Goal: Transaction & Acquisition: Purchase product/service

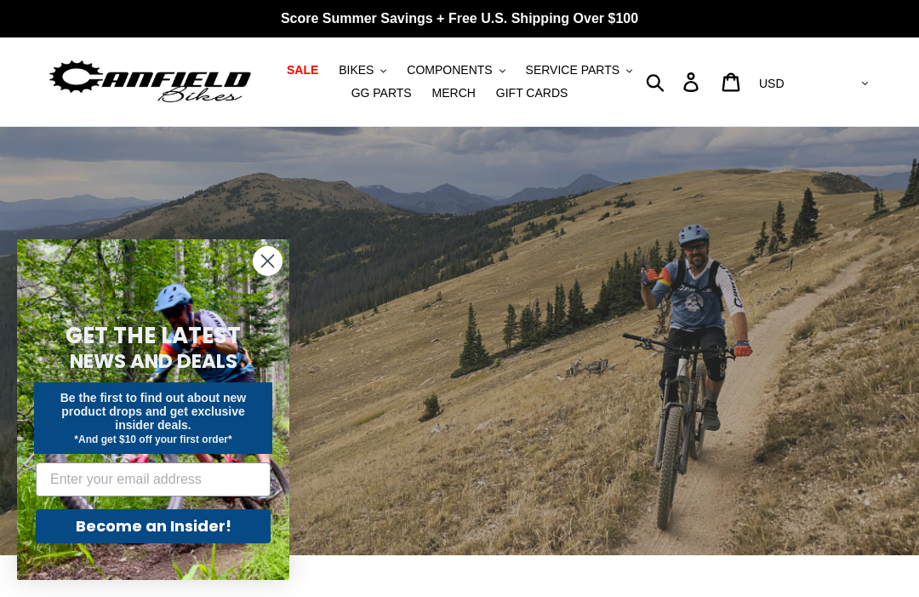
click at [450, 71] on span "COMPONENTS" at bounding box center [449, 70] width 85 height 14
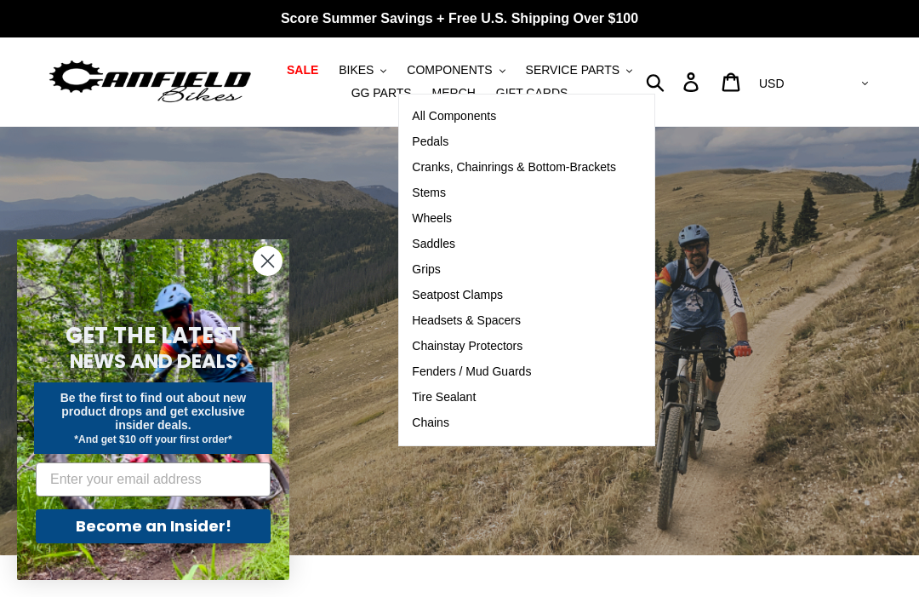
click at [474, 121] on span "All Components" at bounding box center [454, 116] width 84 height 14
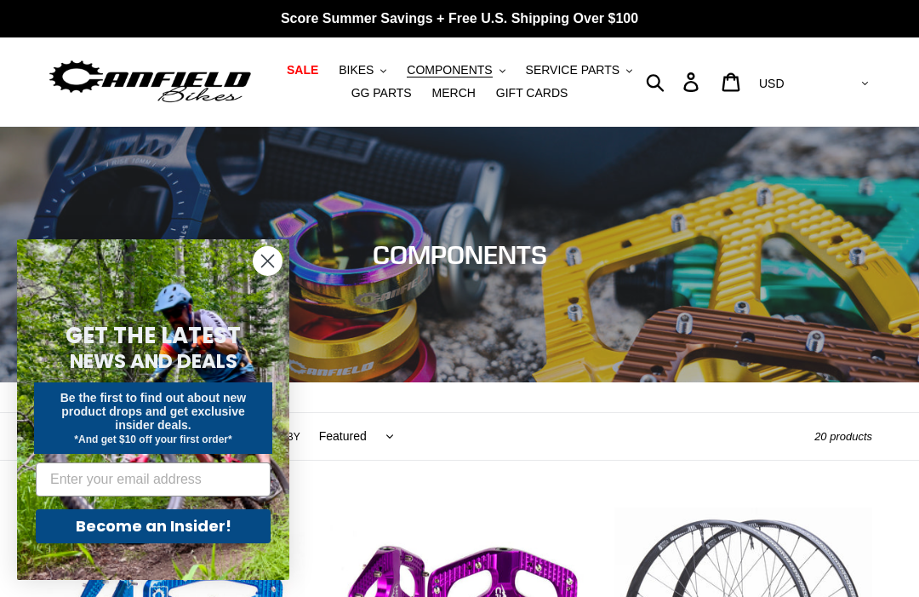
click at [270, 268] on circle "Close dialog" at bounding box center [268, 261] width 28 height 28
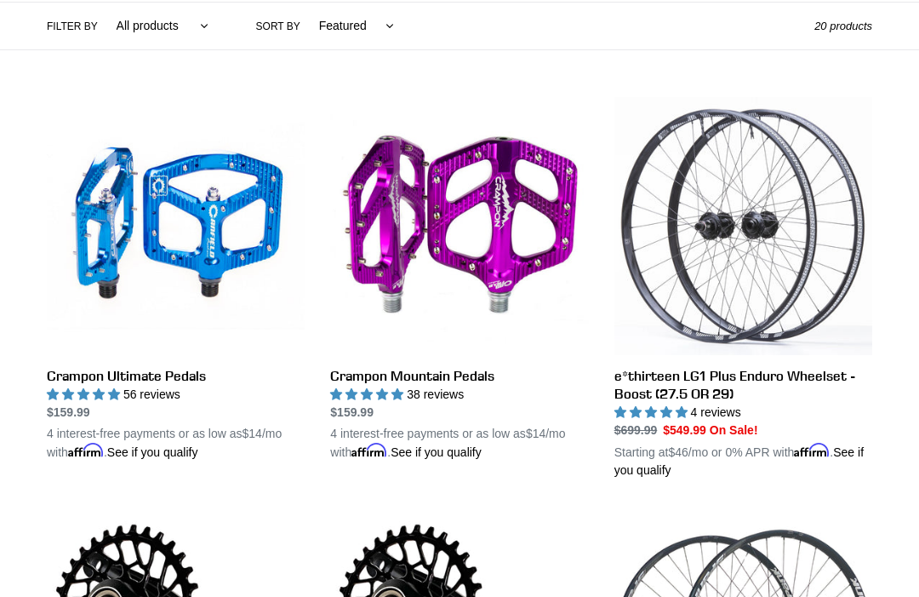
scroll to position [383, 0]
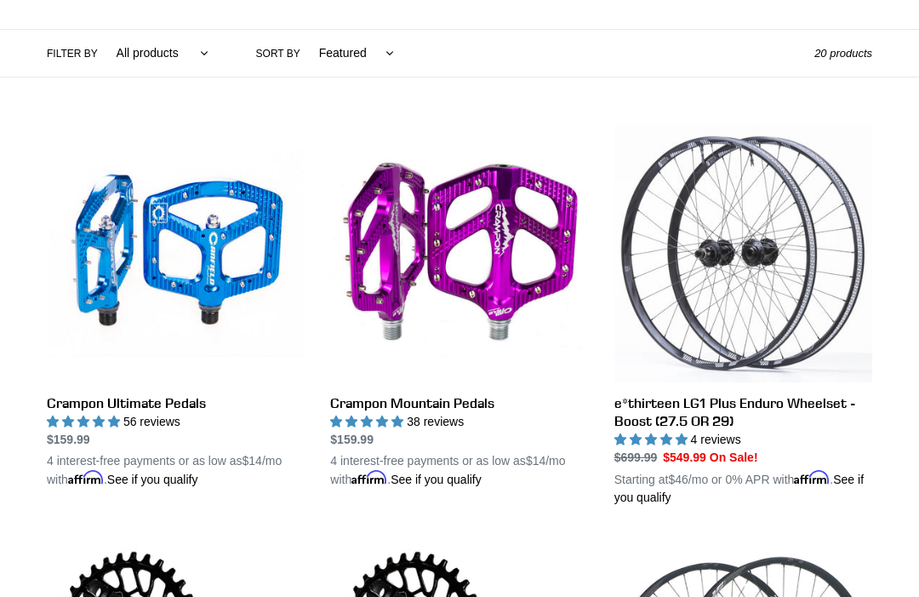
click at [765, 351] on link "e*thirteen LG1 Plus Enduro Wheelset - Boost (27.5 OR 29)" at bounding box center [744, 315] width 258 height 382
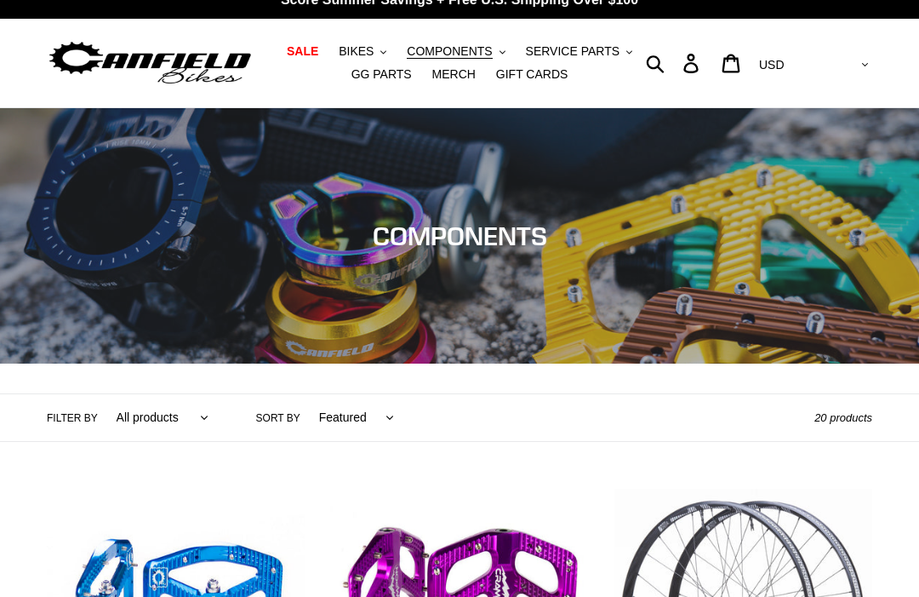
scroll to position [0, 0]
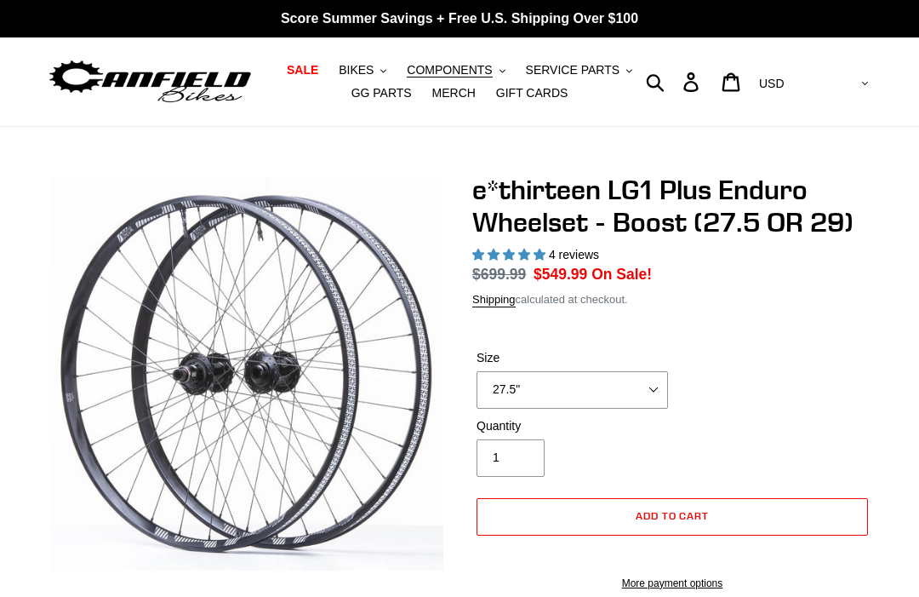
select select "highest-rating"
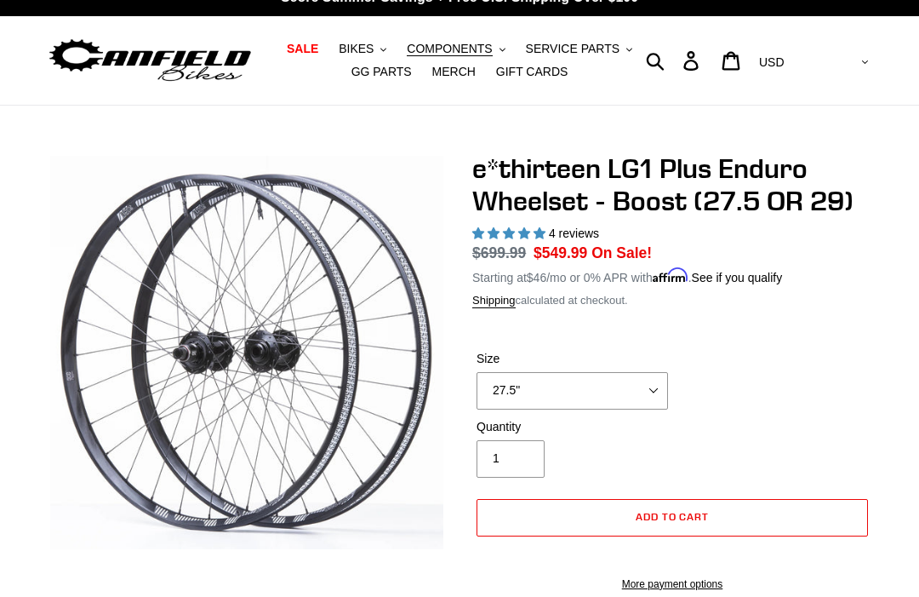
scroll to position [22, 0]
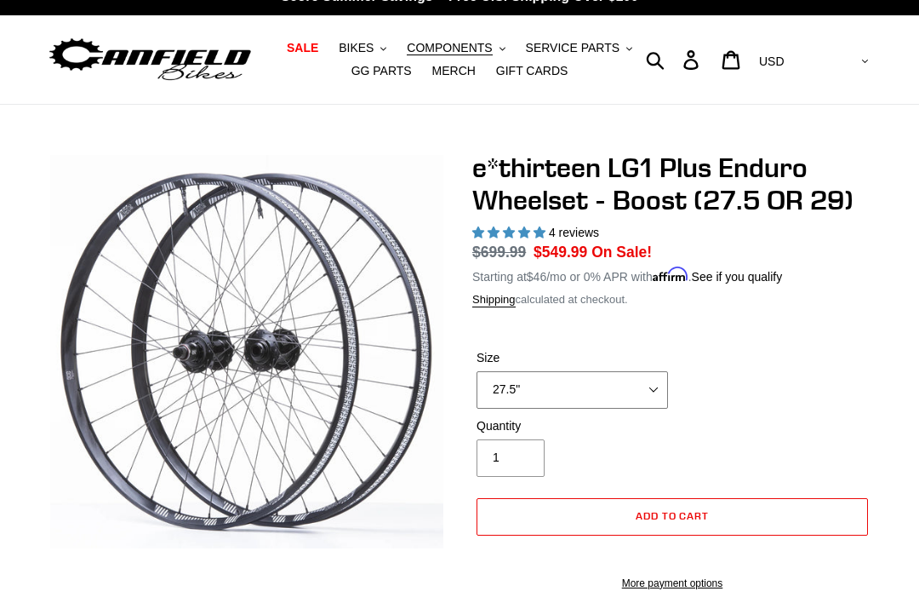
click at [648, 377] on select "27.5" 29"" at bounding box center [573, 389] width 192 height 37
select select "29""
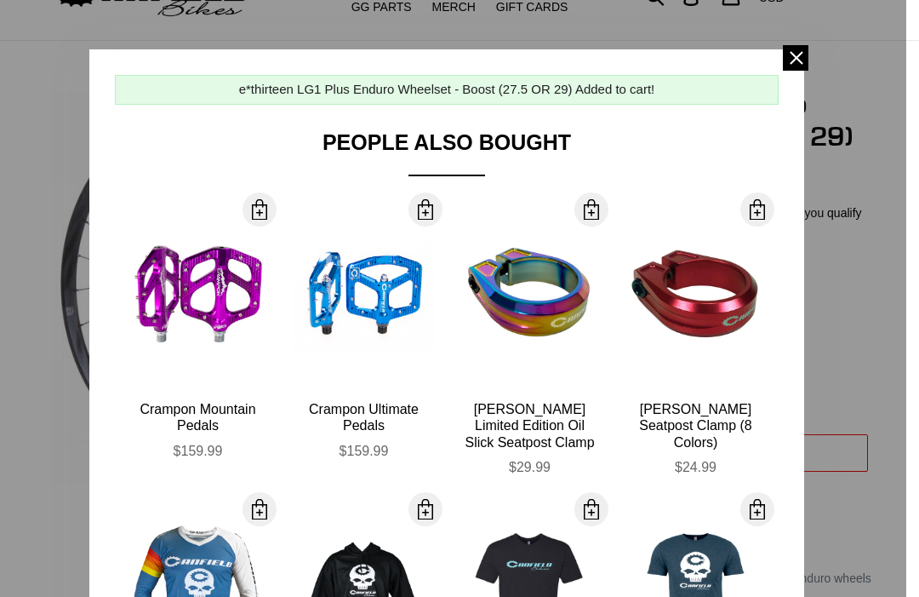
click at [794, 60] on span at bounding box center [796, 58] width 26 height 26
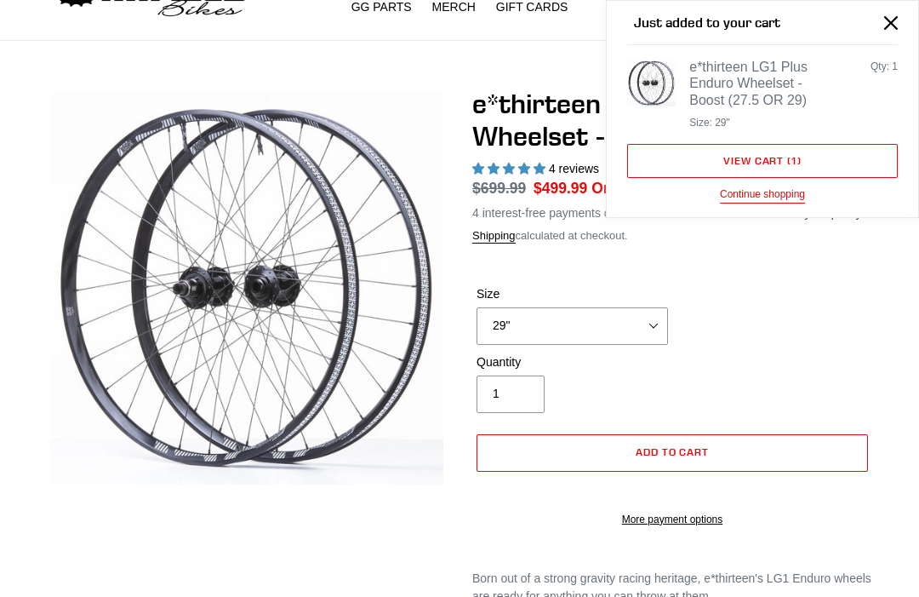
click at [884, 22] on button "Close" at bounding box center [892, 22] width 38 height 38
